Goal: Information Seeking & Learning: Learn about a topic

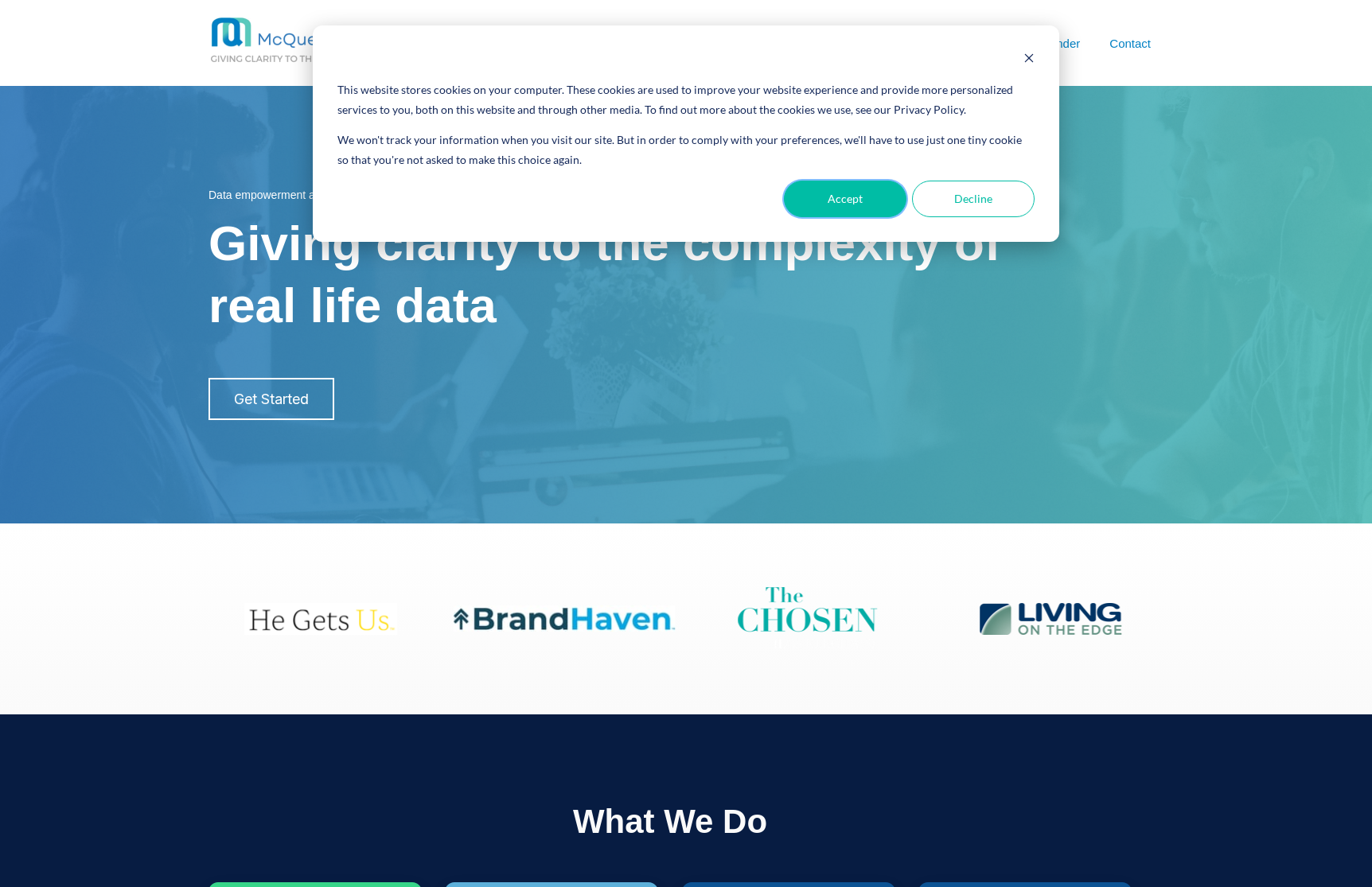
click at [863, 196] on button "Accept" at bounding box center [845, 198] width 123 height 36
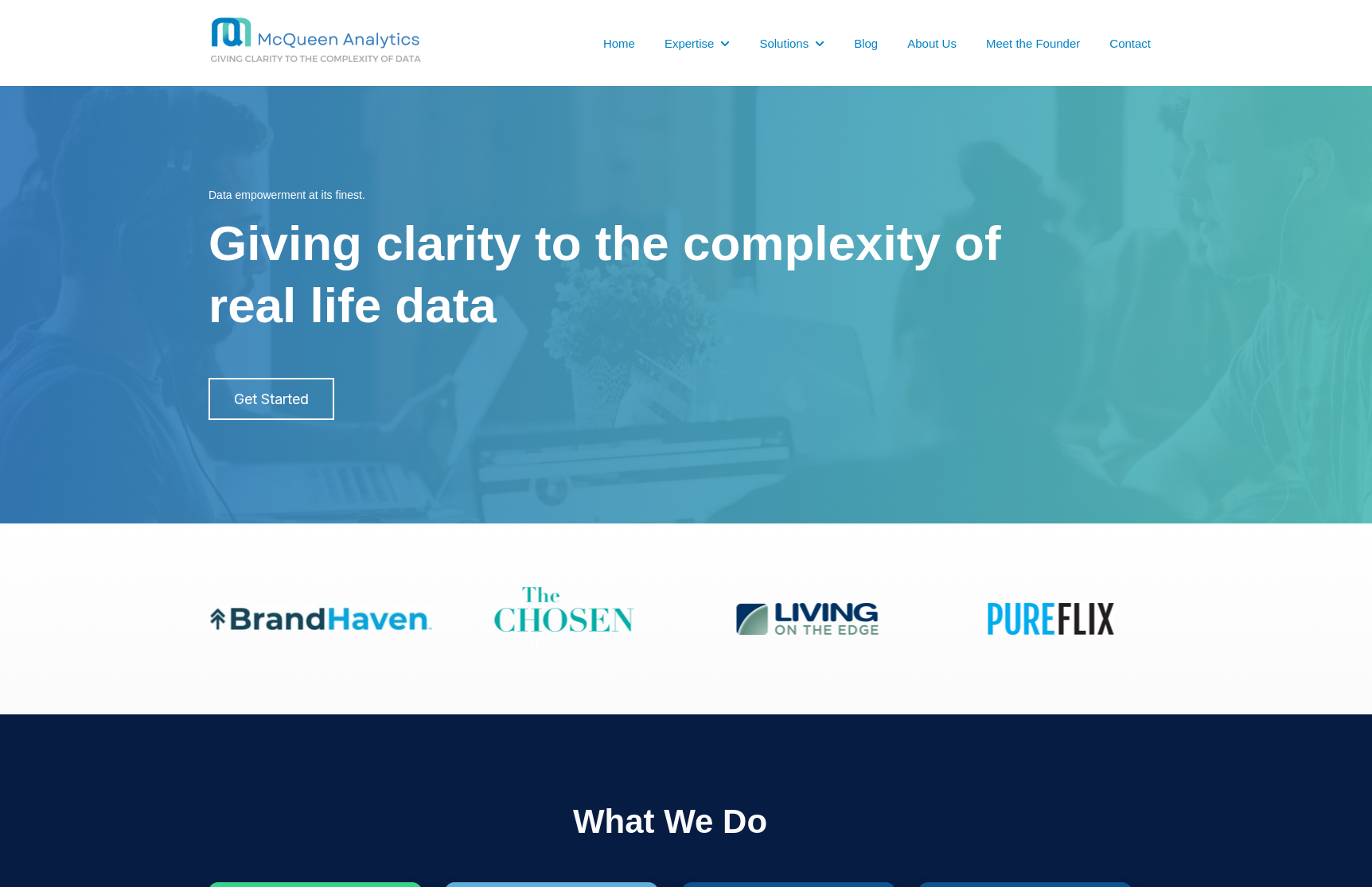
click at [930, 43] on link "About Us" at bounding box center [931, 43] width 49 height 17
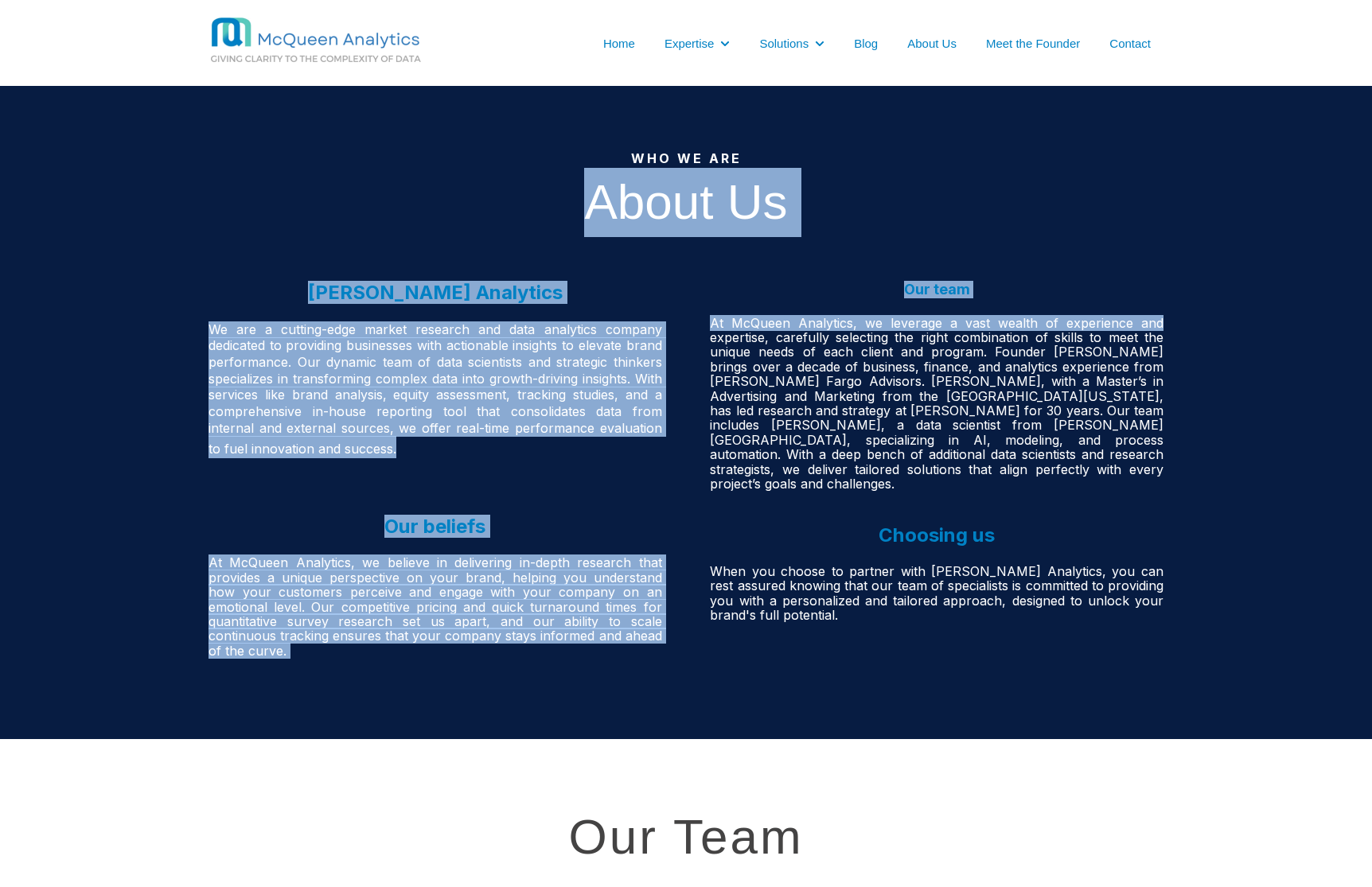
drag, startPoint x: 1369, startPoint y: 244, endPoint x: 1356, endPoint y: 302, distance: 59.4
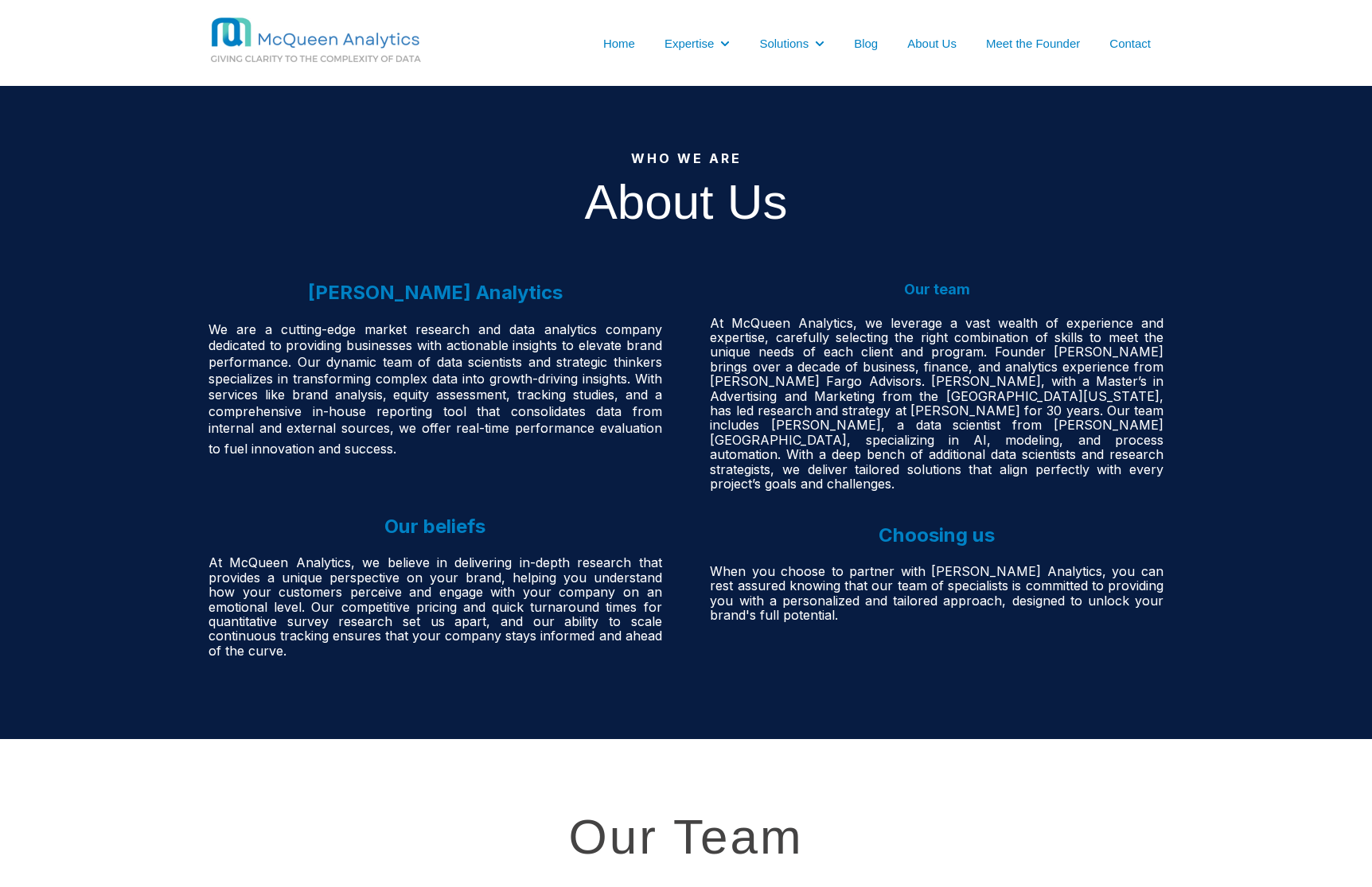
click at [1356, 284] on div "McQueen Analytics We are a cutting-edge market research and data analytics comp…" at bounding box center [686, 503] width 1372 height 474
click at [1003, 38] on link "Meet the Founder" at bounding box center [1032, 43] width 94 height 17
